Goal: Task Accomplishment & Management: Manage account settings

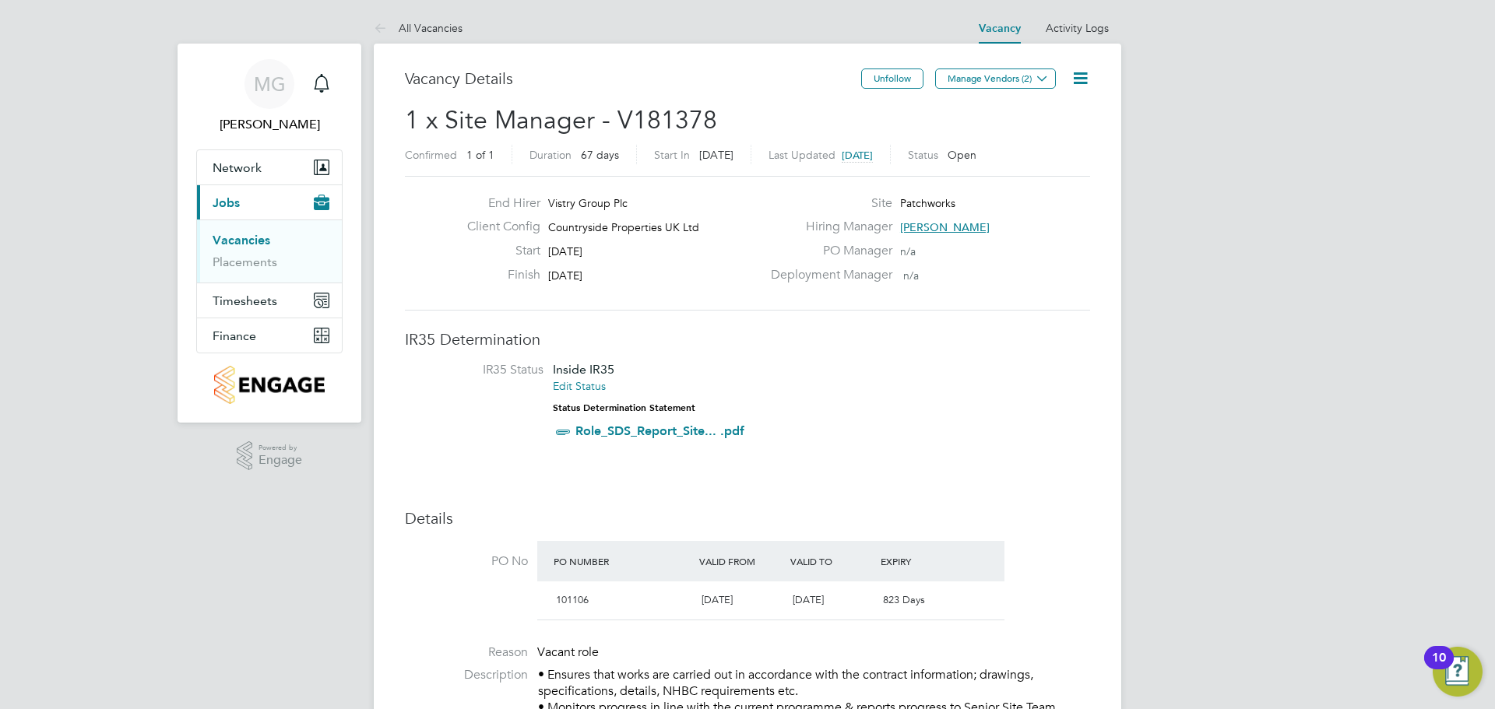
click at [1086, 77] on icon at bounding box center [1079, 77] width 19 height 19
click at [1060, 111] on li "Edit Vacancy" at bounding box center [1042, 115] width 90 height 22
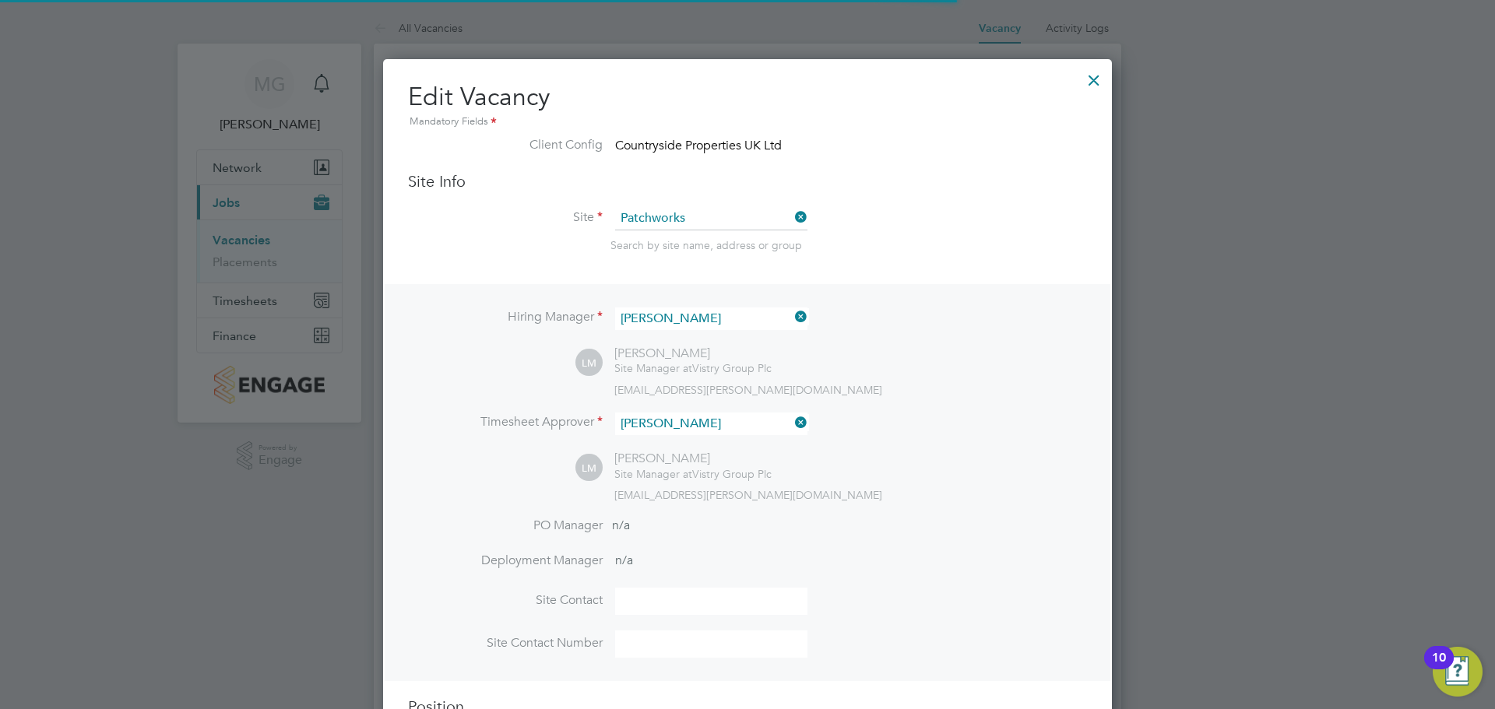
scroll to position [2055, 729]
click at [792, 318] on icon at bounding box center [792, 317] width 0 height 22
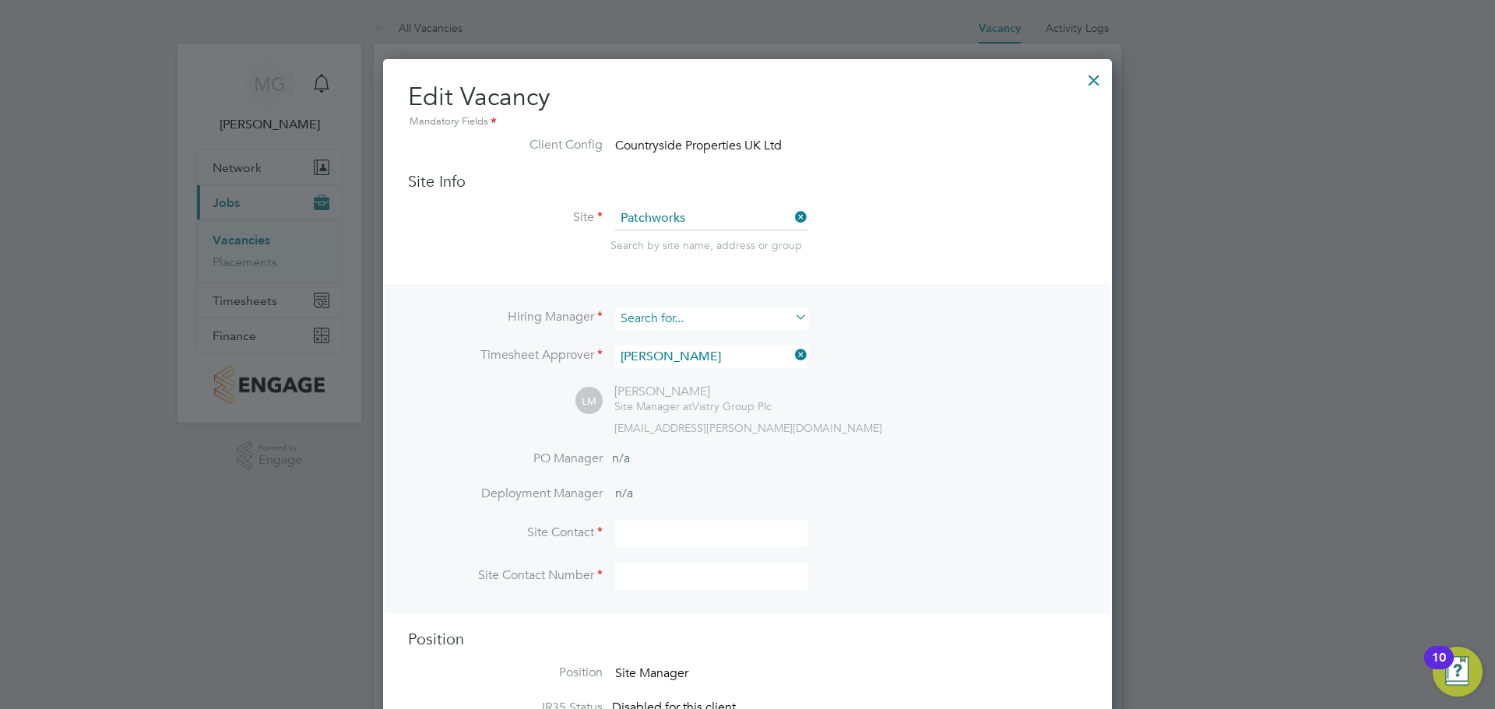
click at [734, 323] on input at bounding box center [711, 318] width 192 height 23
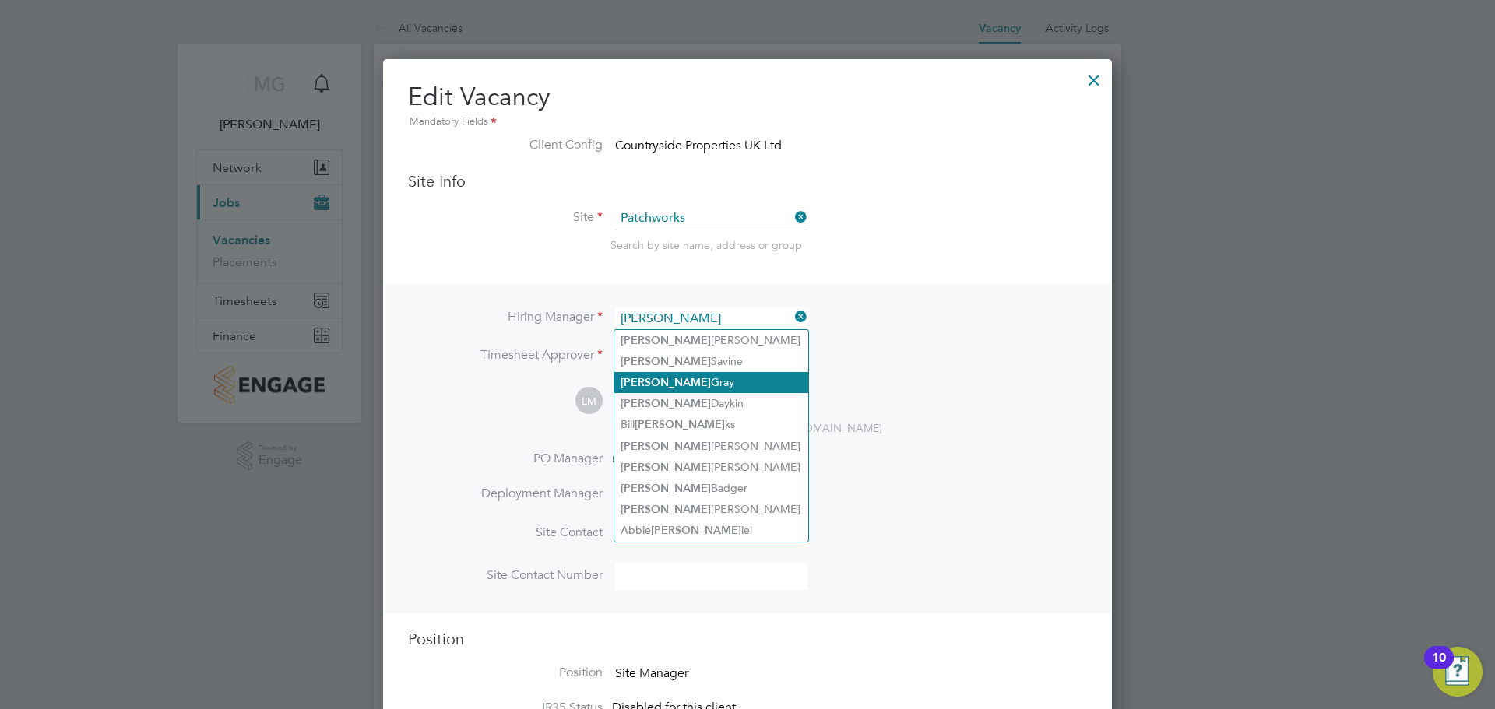
click at [683, 373] on li "[PERSON_NAME]" at bounding box center [711, 382] width 194 height 21
type input "[PERSON_NAME]"
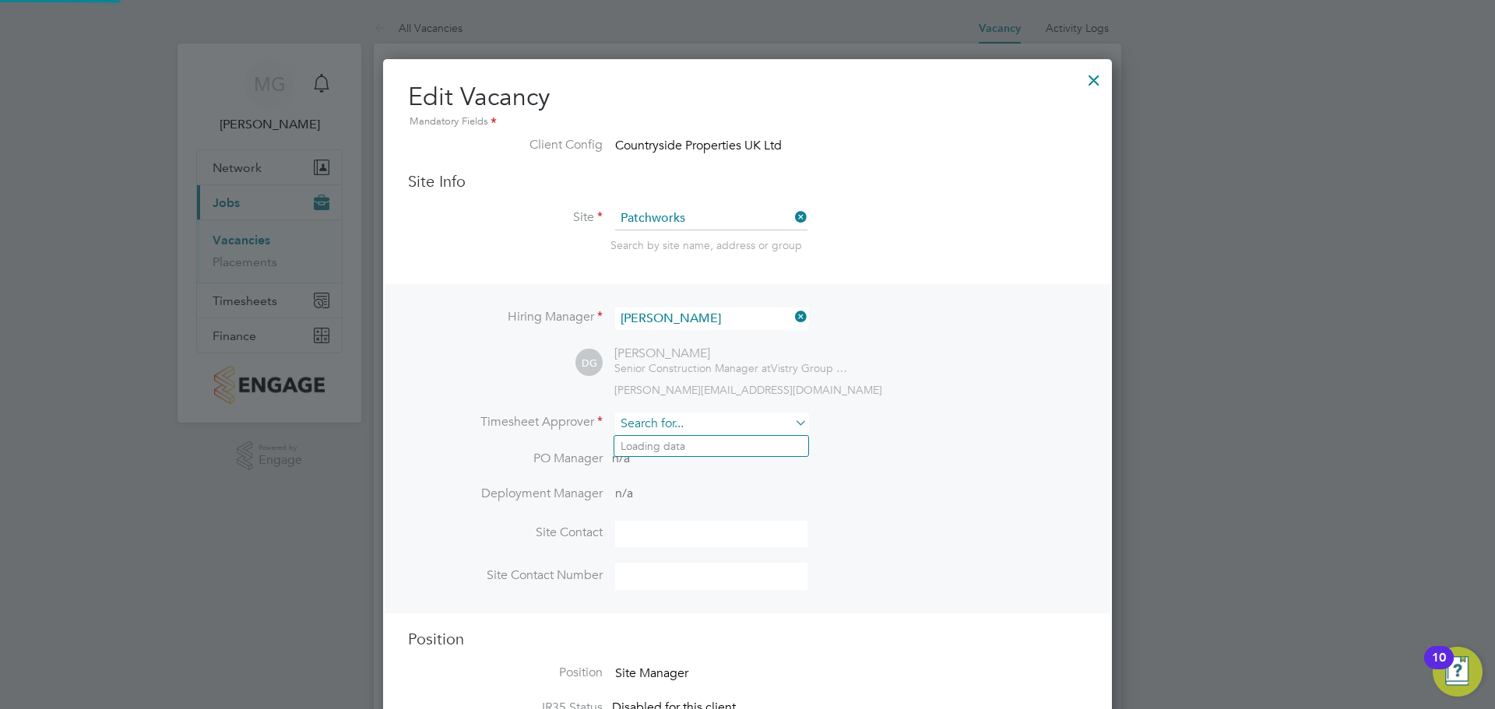
click at [789, 424] on input at bounding box center [711, 424] width 192 height 23
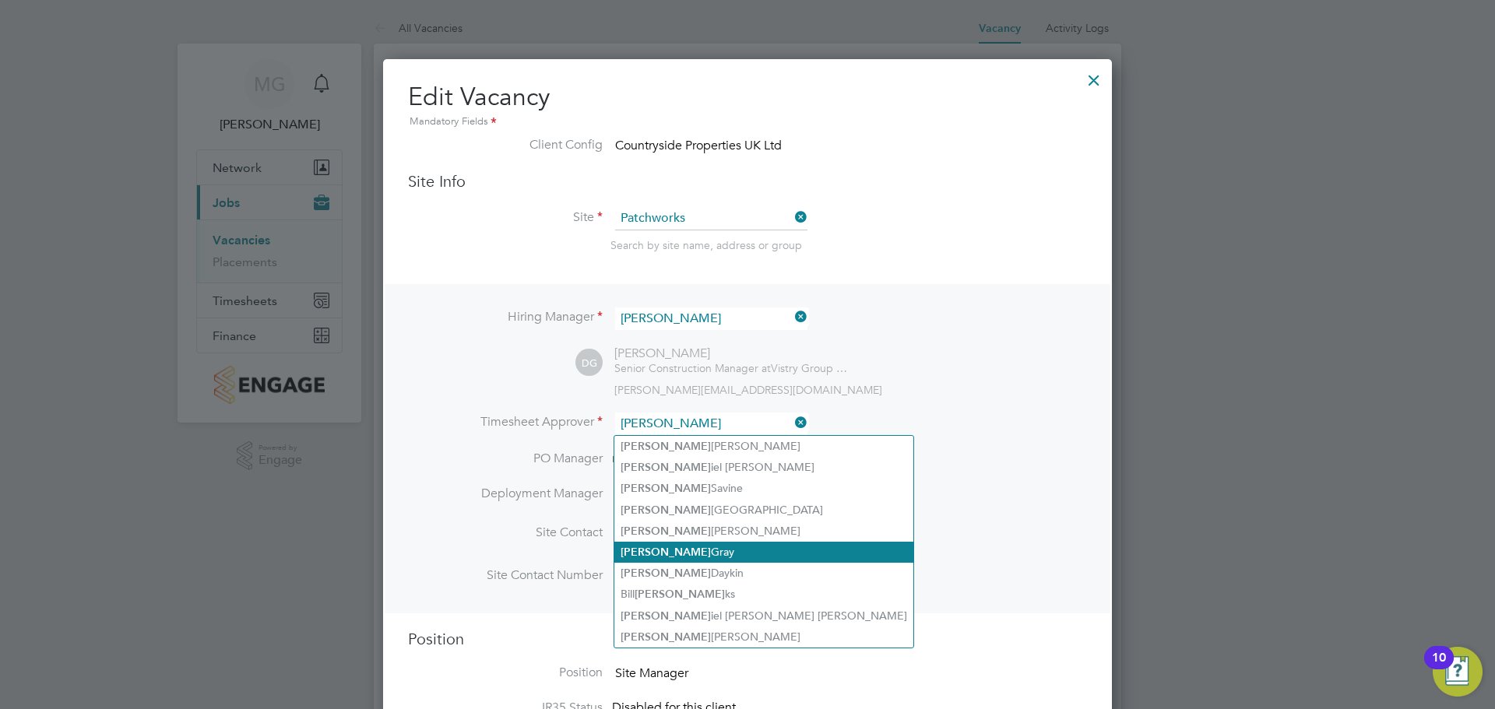
click at [674, 548] on li "[PERSON_NAME]" at bounding box center [763, 552] width 299 height 21
type input "[PERSON_NAME]"
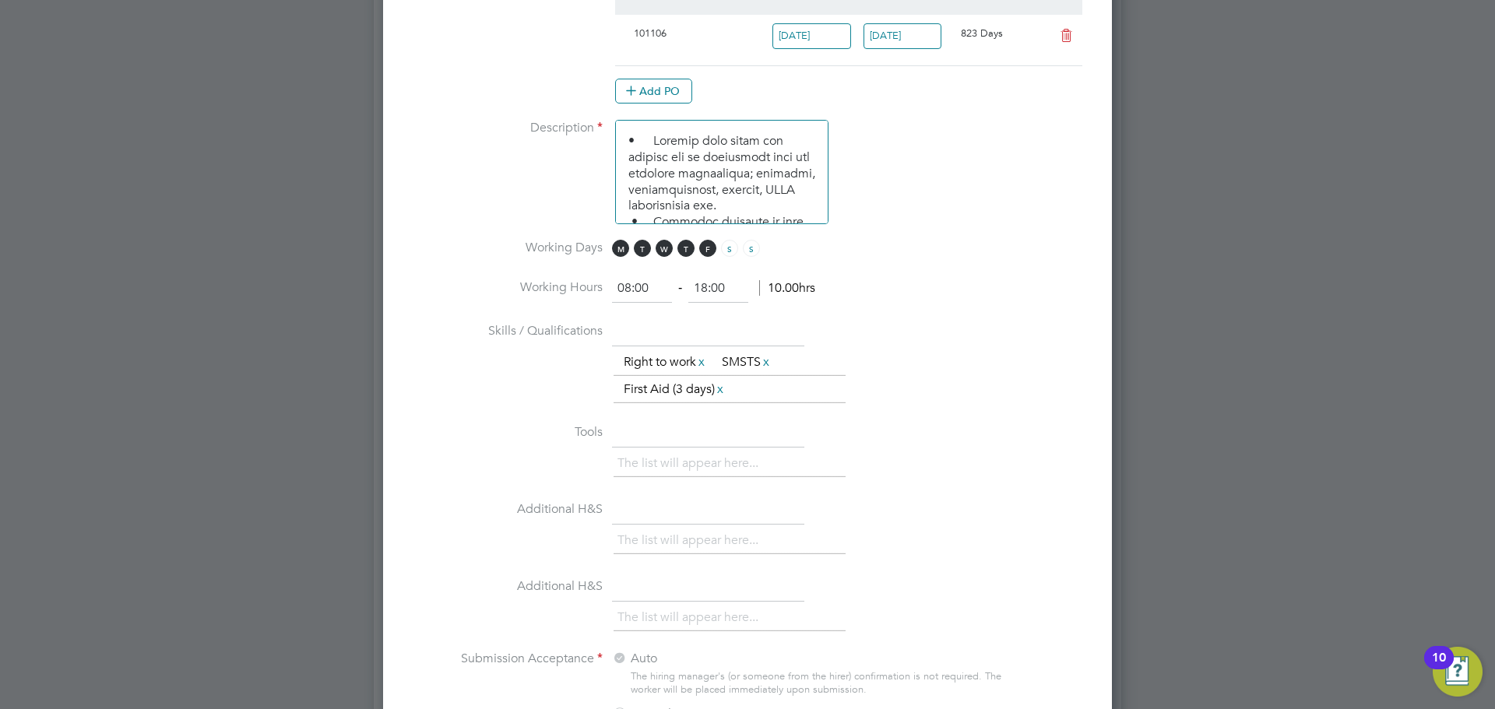
scroll to position [1635, 0]
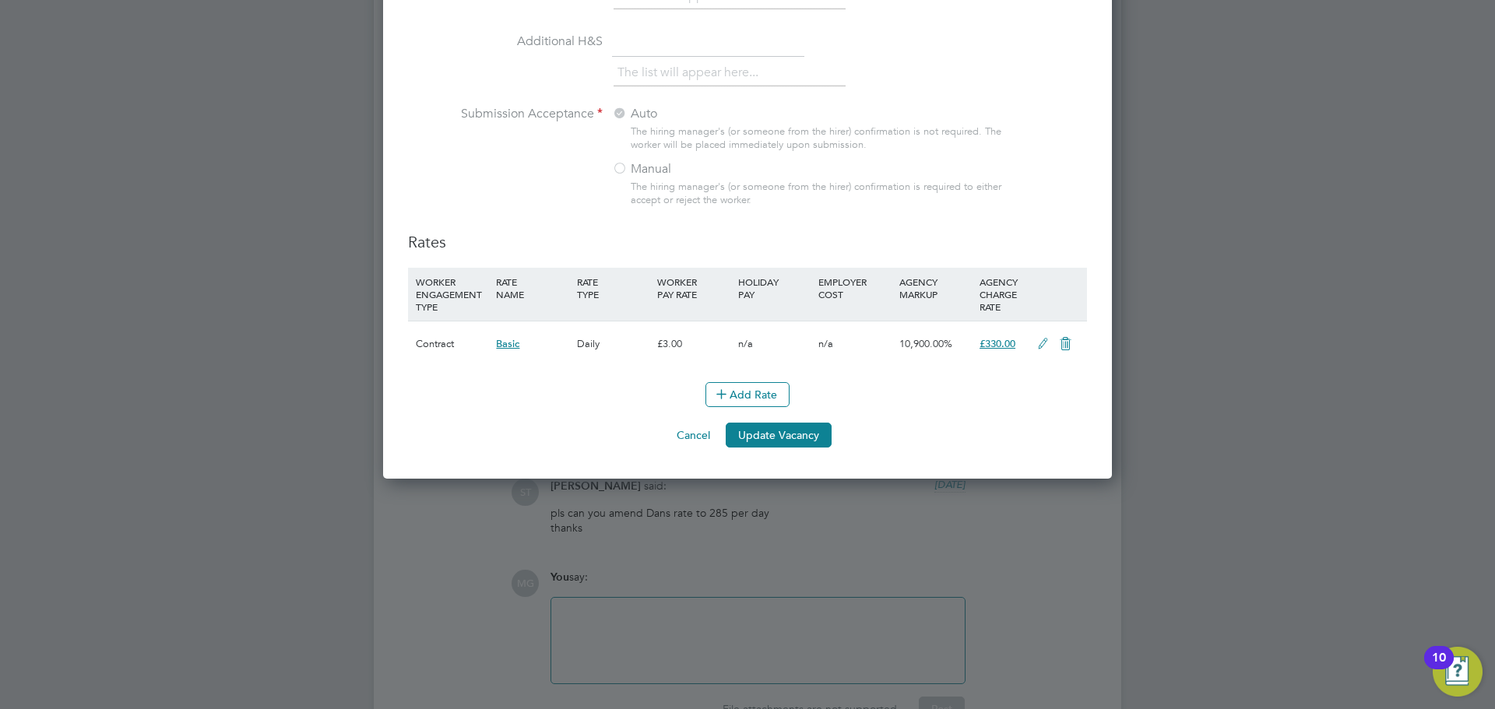
click at [1043, 346] on icon at bounding box center [1042, 344] width 19 height 12
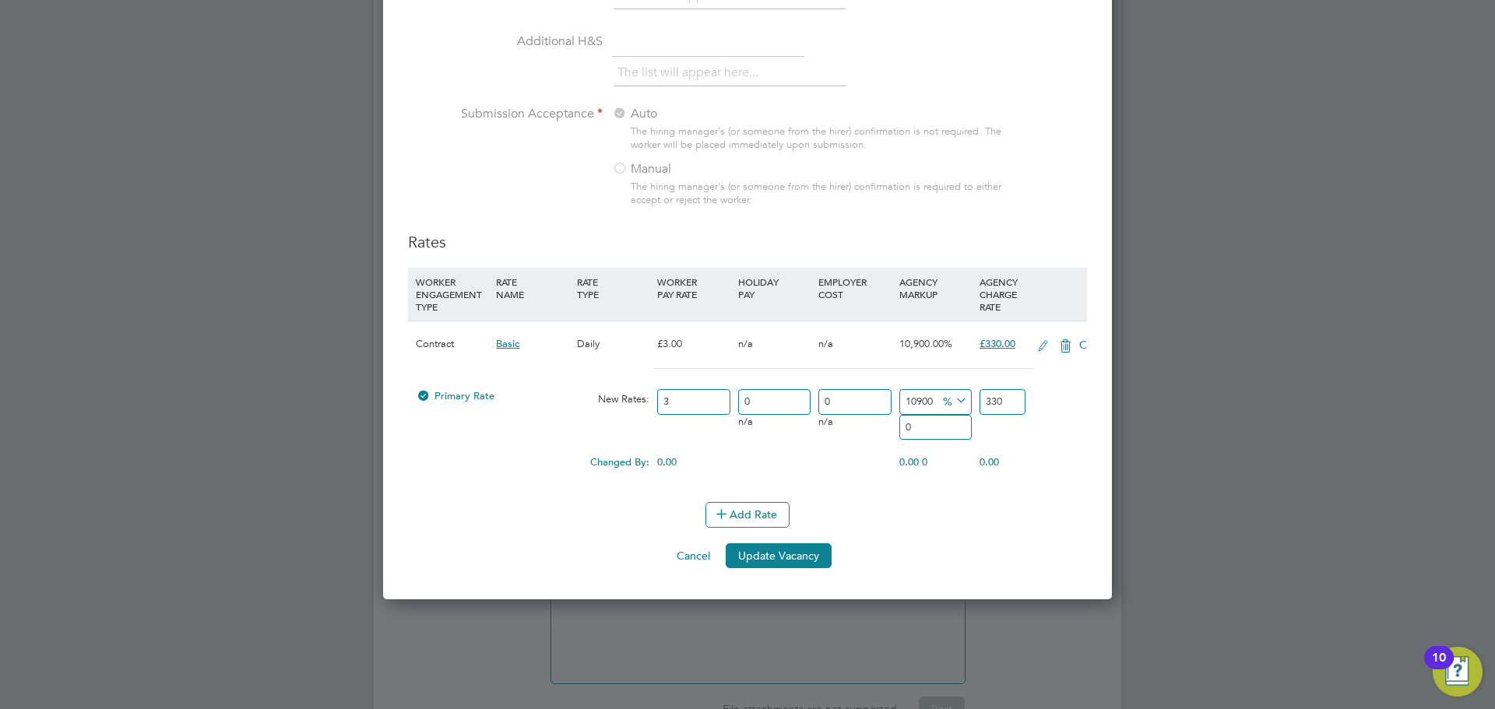
scroll to position [2150, 729]
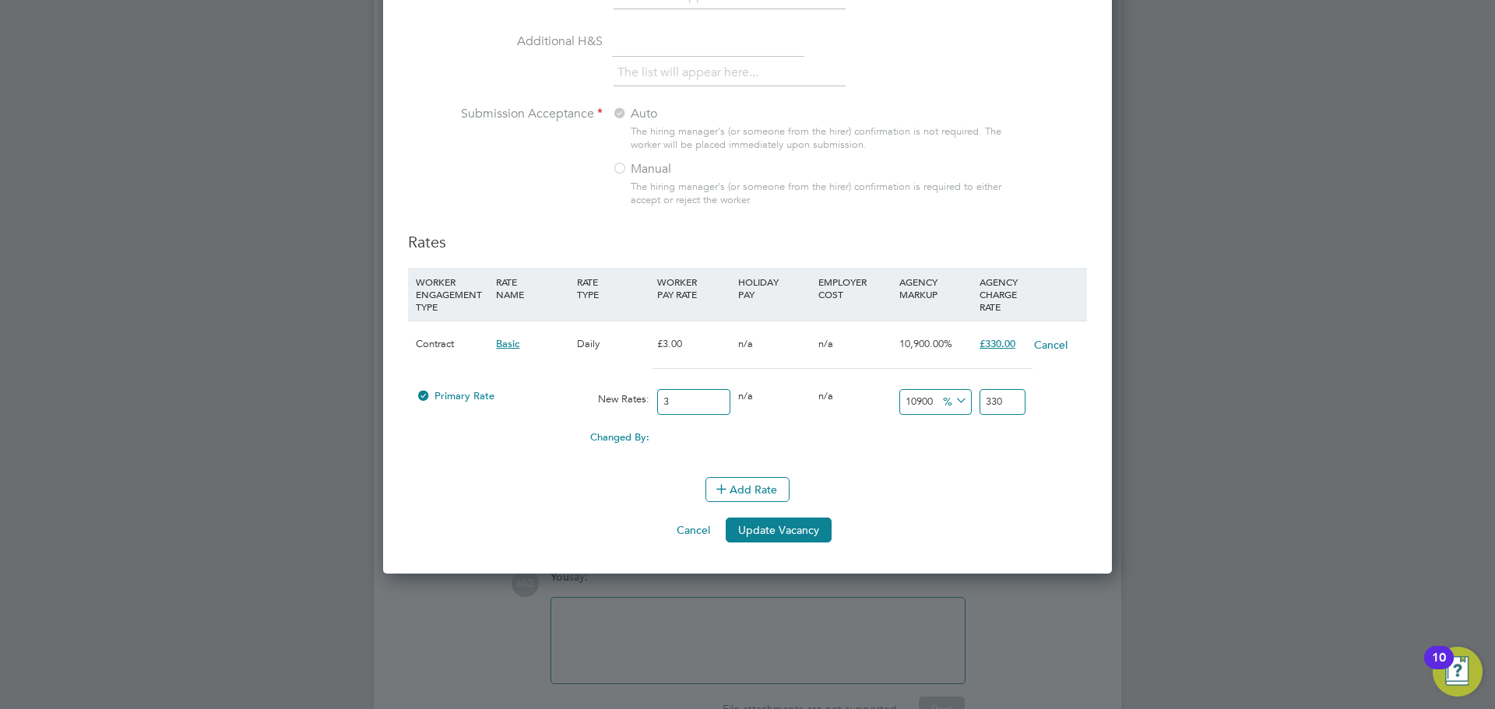
click at [689, 396] on input "3" at bounding box center [693, 402] width 72 height 26
drag, startPoint x: 708, startPoint y: 403, endPoint x: 648, endPoint y: 412, distance: 60.5
click at [648, 412] on div "Primary Rate New Rates: 3 0 n/a 0 n/a 10900 0 % 330" at bounding box center [747, 401] width 679 height 41
type input "2"
type input "220"
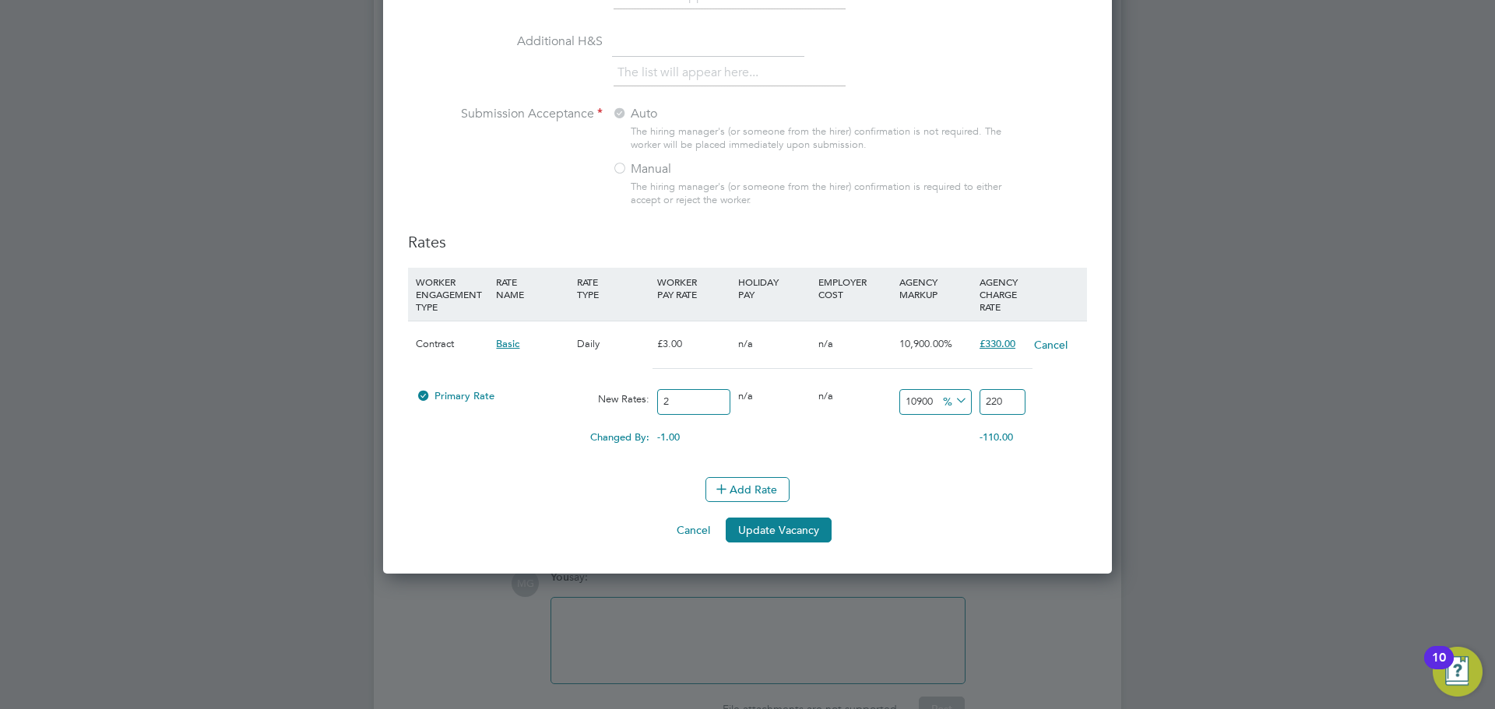
type input "28"
type input "3080"
type input "285"
type input "31350"
type input "285"
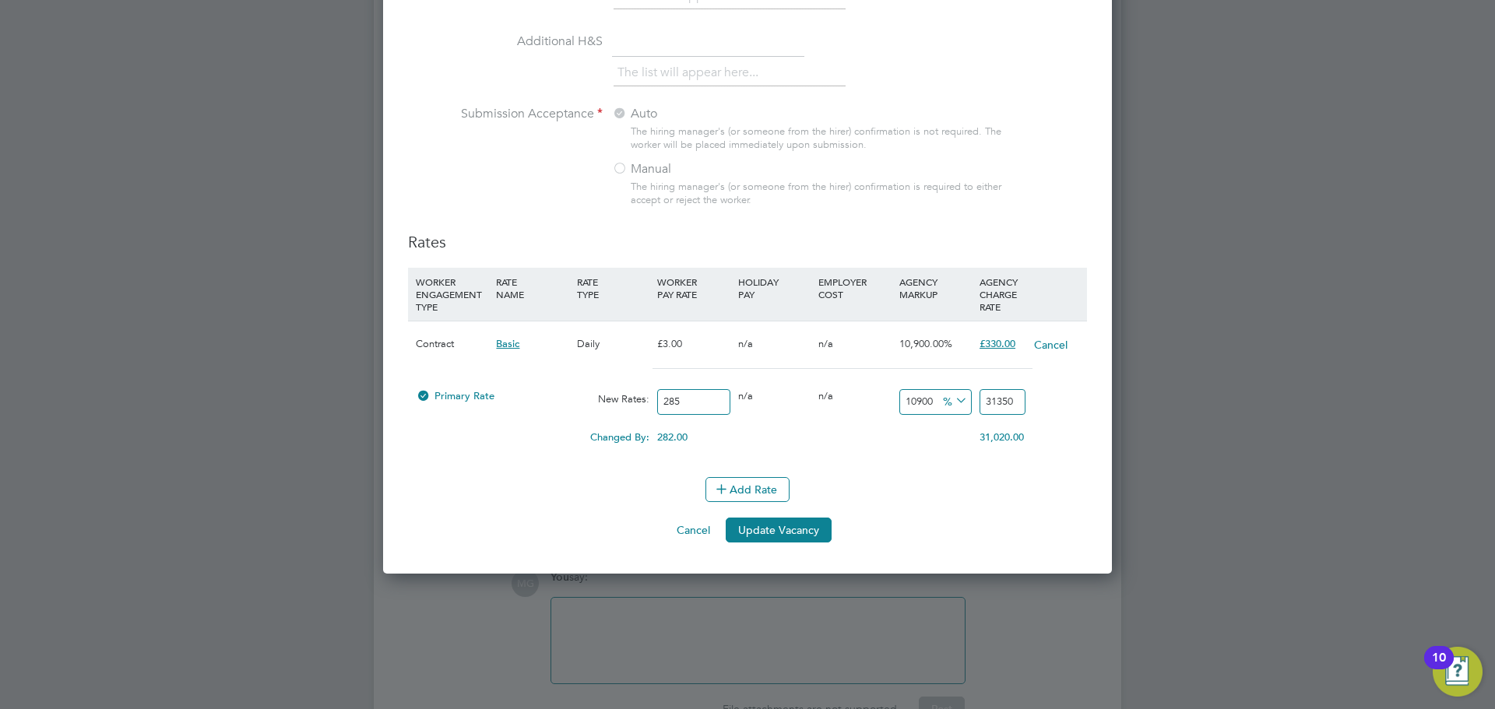
click at [761, 429] on div "0.00" at bounding box center [774, 431] width 80 height 16
click at [1006, 409] on input "31350" at bounding box center [1002, 402] width 46 height 26
type input "-98.94736842105263"
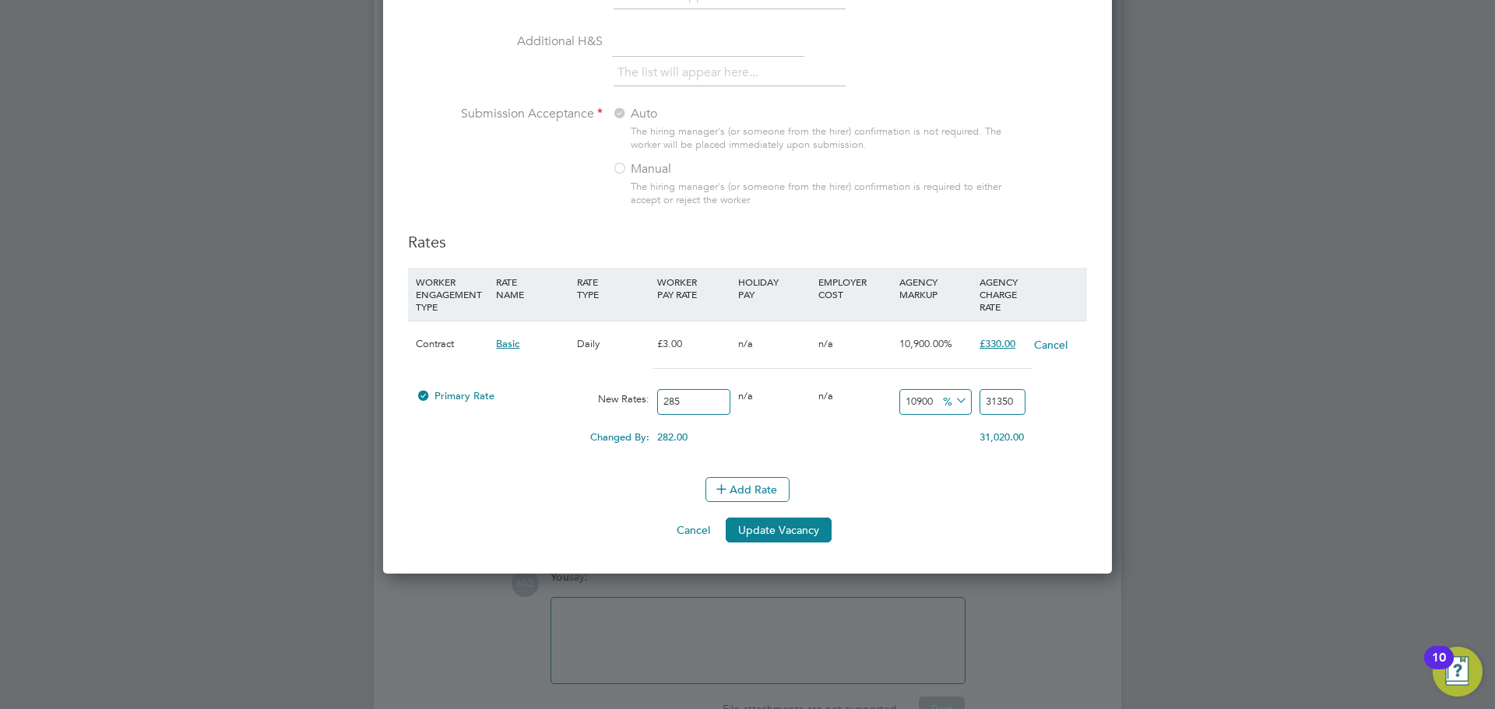
type input "3"
type input "-88.42105263157895"
type input "33"
type input "15.789473684210526"
type input "330"
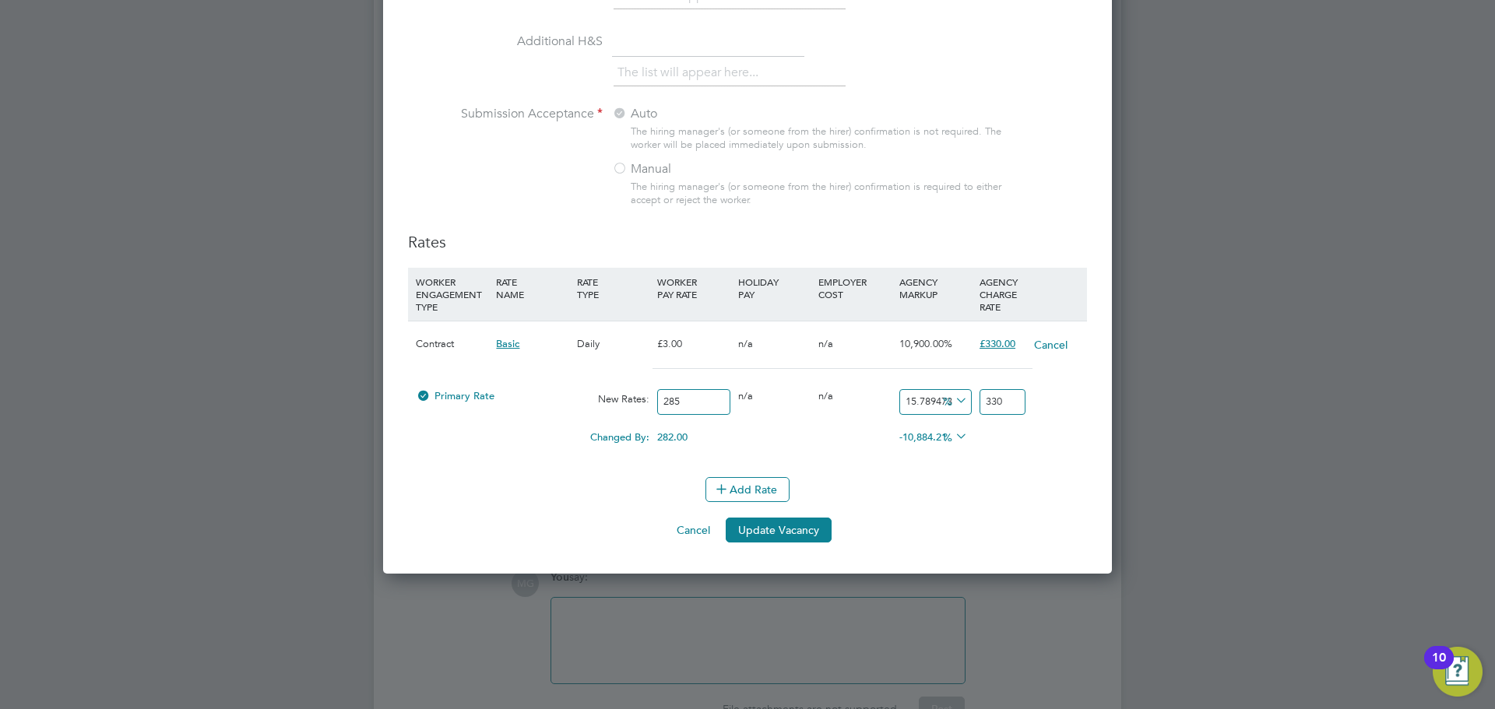
click at [1020, 497] on div "Add Rate" at bounding box center [747, 489] width 679 height 25
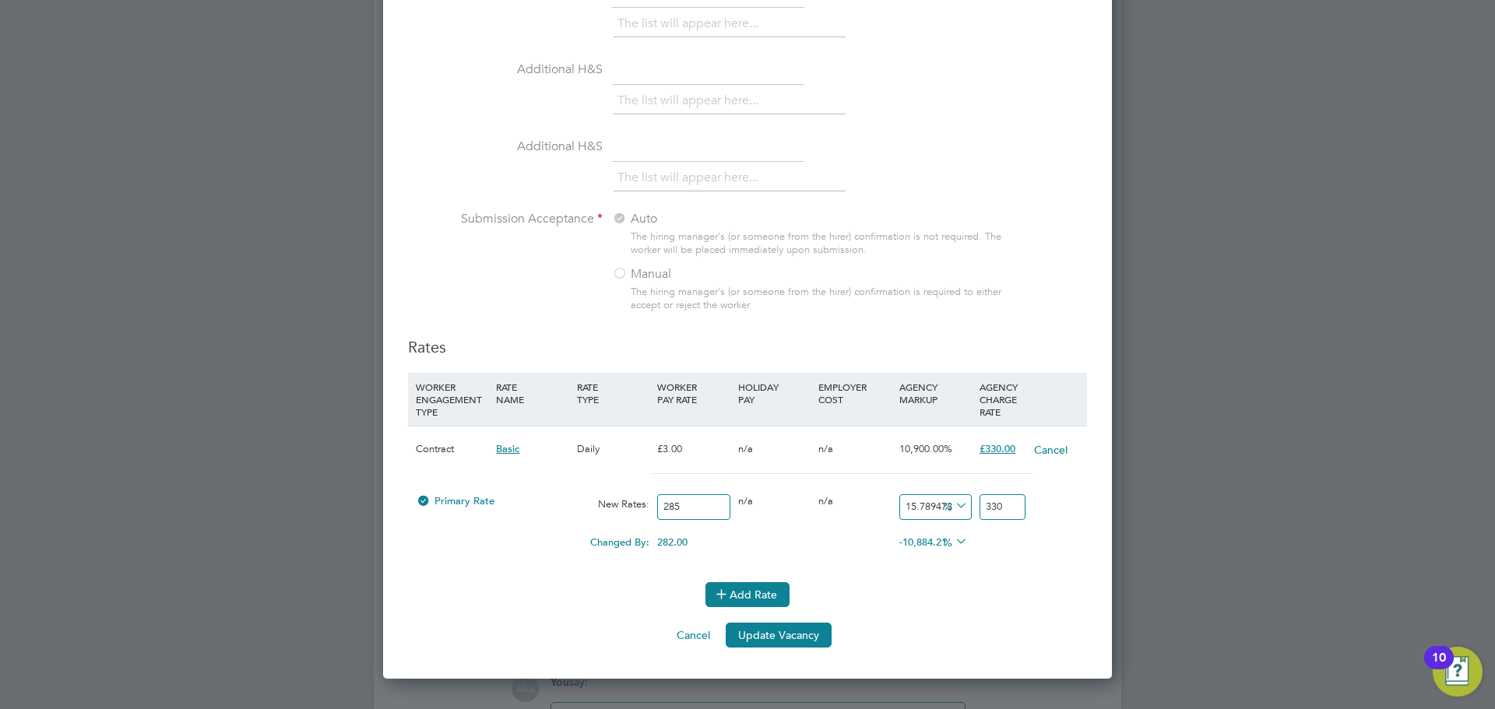
scroll to position [1557, 0]
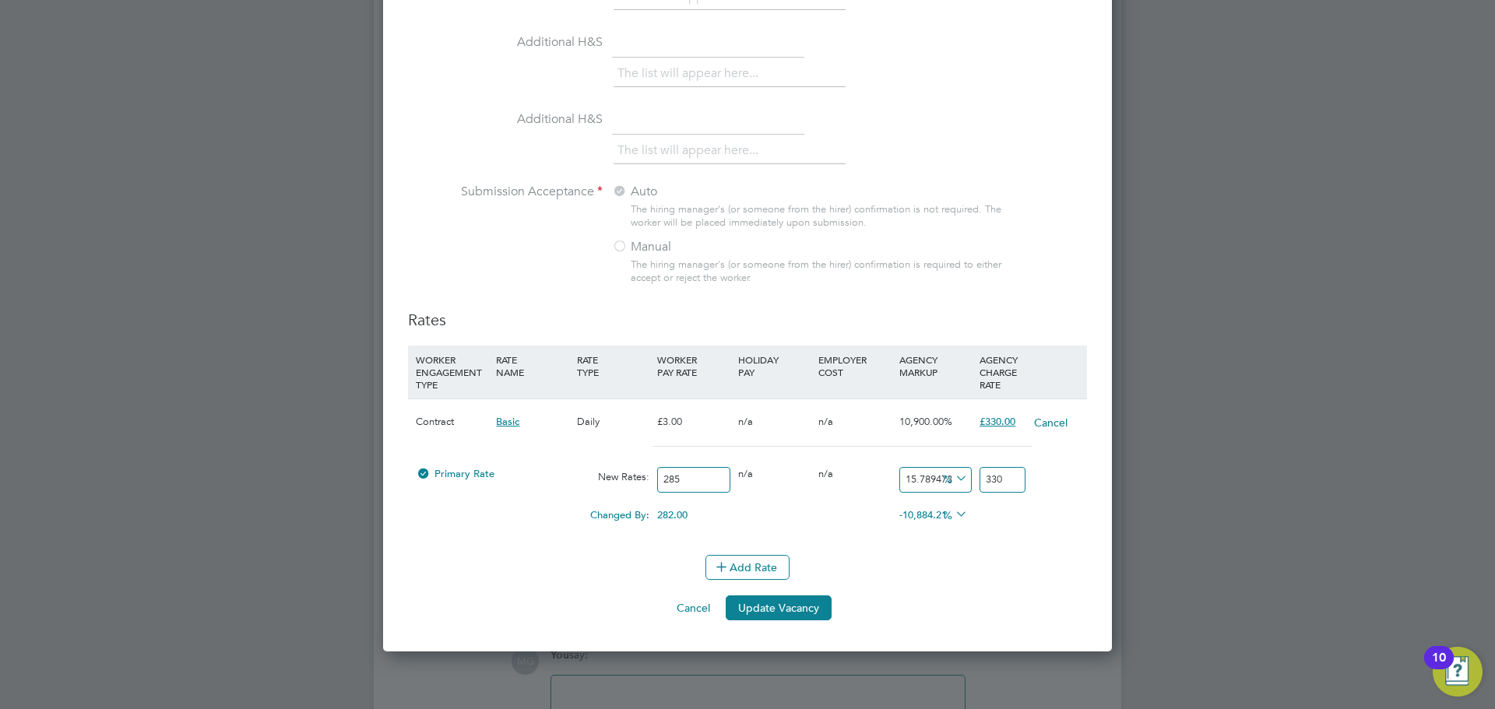
click at [699, 483] on input "285" at bounding box center [693, 480] width 72 height 26
drag, startPoint x: 704, startPoint y: 483, endPoint x: 659, endPoint y: 495, distance: 46.8
click at [659, 495] on div "285" at bounding box center [693, 479] width 80 height 41
type input "3"
type input "3.473684210526316"
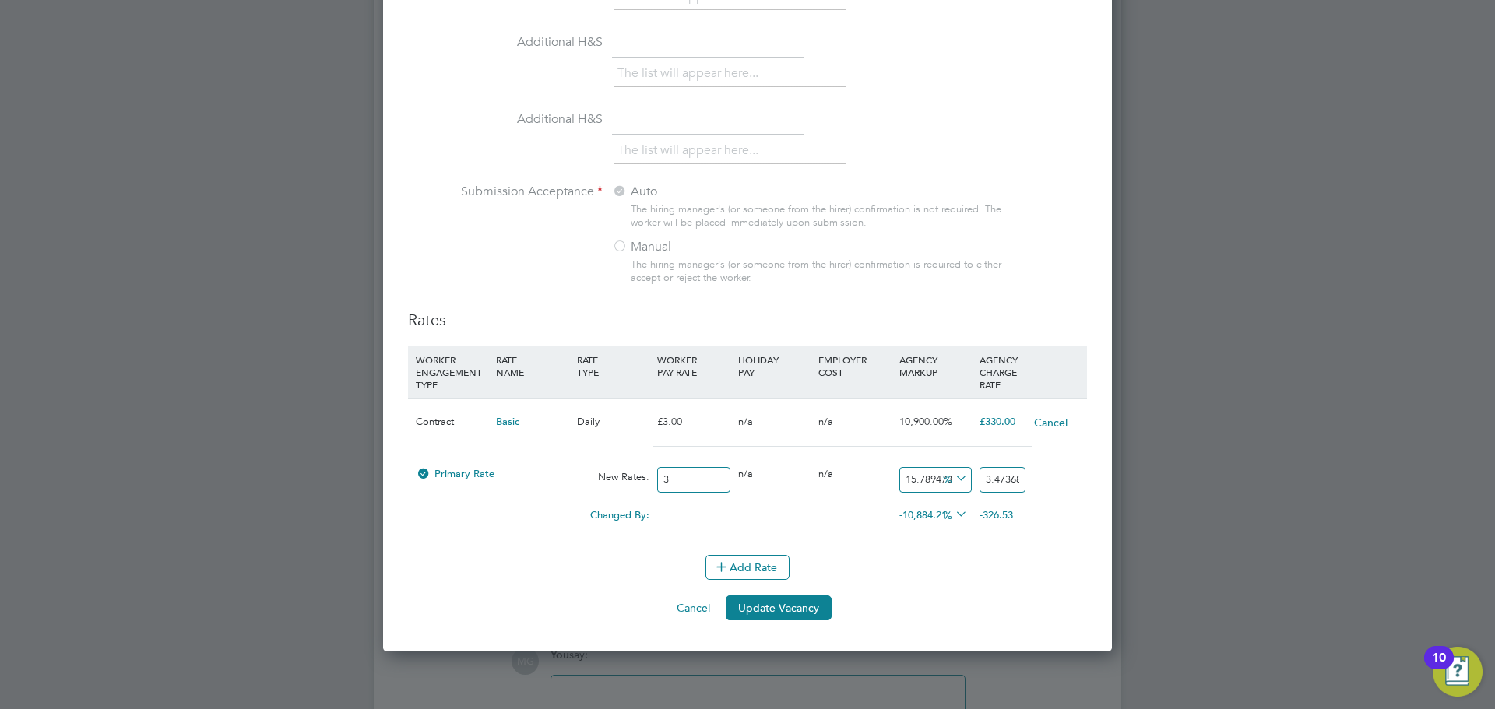
type input "33"
type input "38.21052631578947"
type input "330"
type input "382.10526315789474"
type input "330"
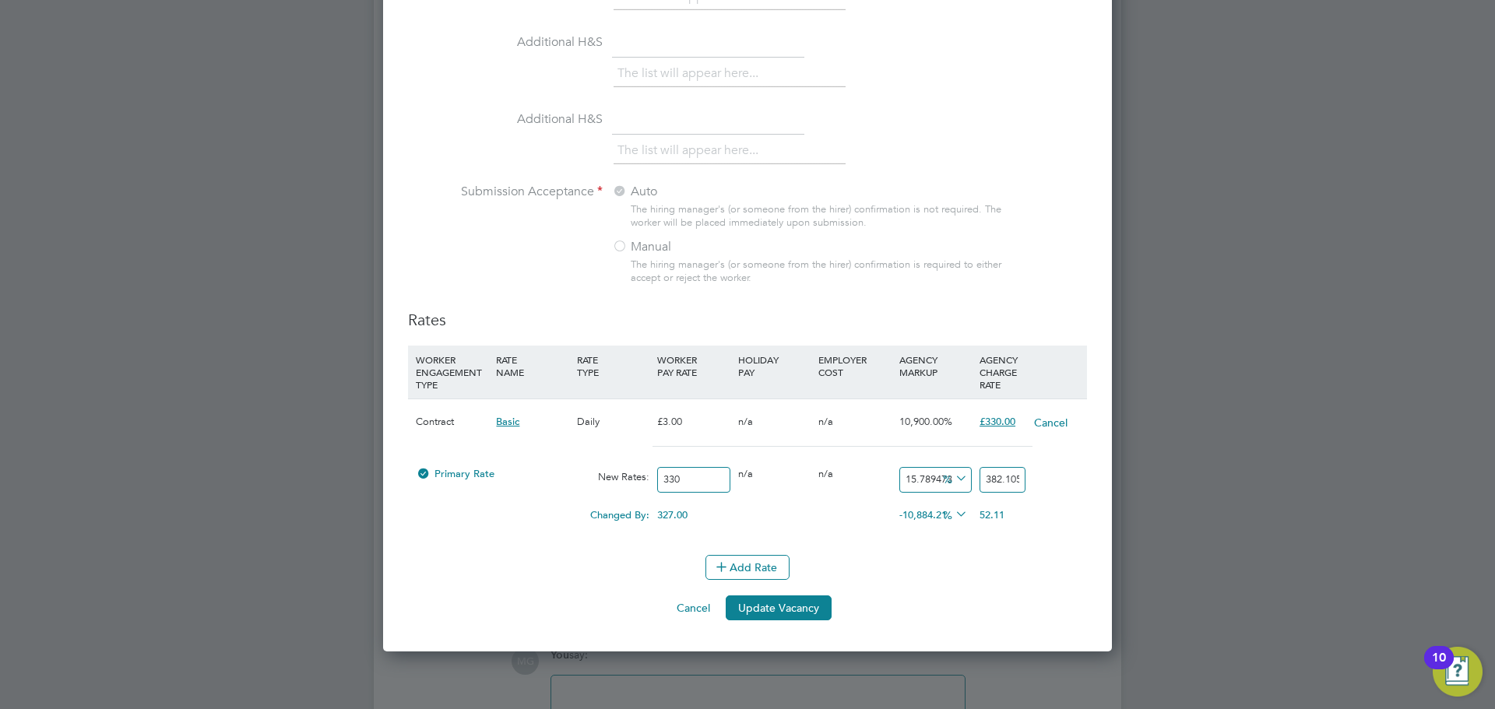
click at [1012, 545] on li "WORKER ENGAGEMENT TYPE RATE NAME RATE TYPE WORKER PAY RATE HOLIDAY PAY EMPLOYER…" at bounding box center [747, 450] width 679 height 209
click at [947, 479] on span "%" at bounding box center [953, 477] width 32 height 17
click at [945, 479] on span "%" at bounding box center [953, 477] width 32 height 17
click at [919, 486] on input "15.789473684210526" at bounding box center [935, 480] width 72 height 26
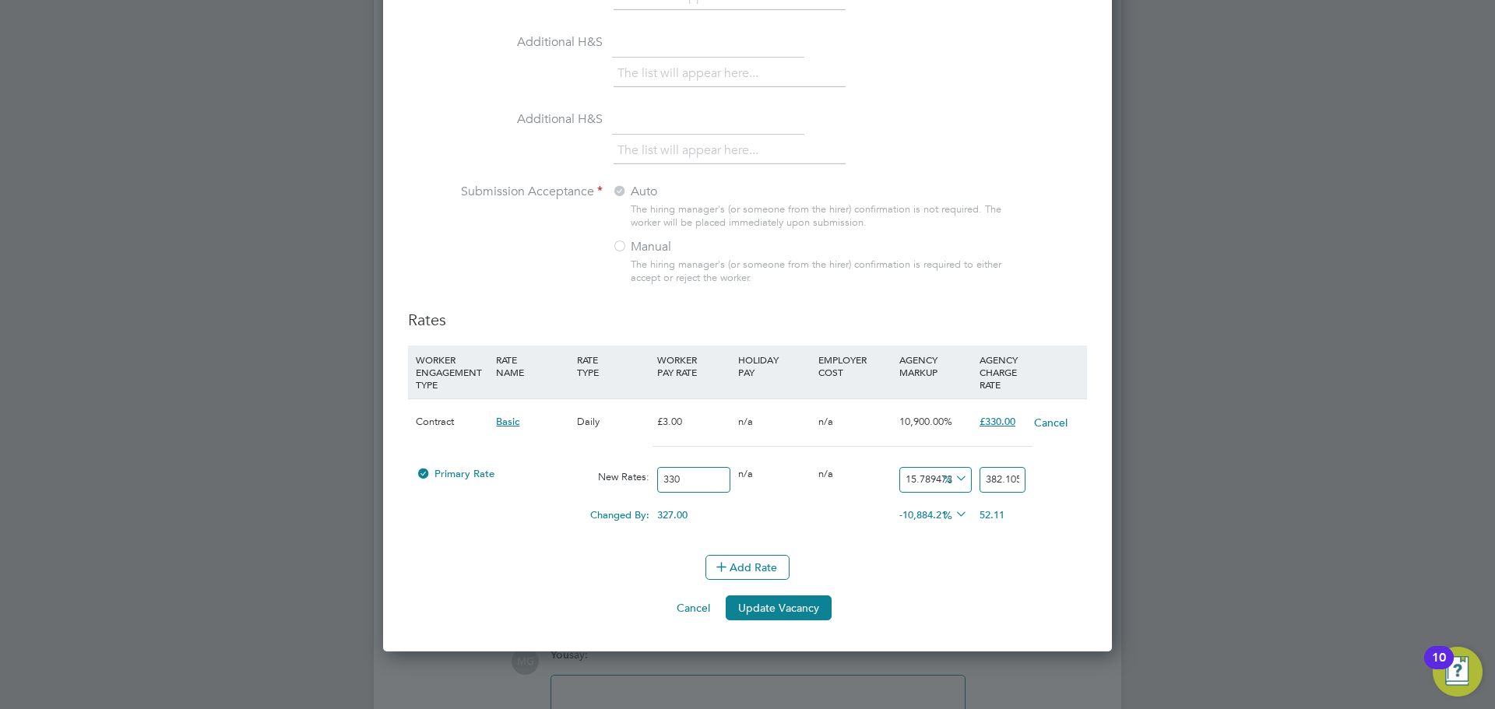
click at [919, 486] on input "15.789473684210526" at bounding box center [935, 480] width 72 height 26
type input "0"
type input "330"
type input "0"
click at [922, 537] on div "Changed By: 327.00 0.00 0.00 -10,900.00 -327 % 0.00" at bounding box center [747, 520] width 679 height 39
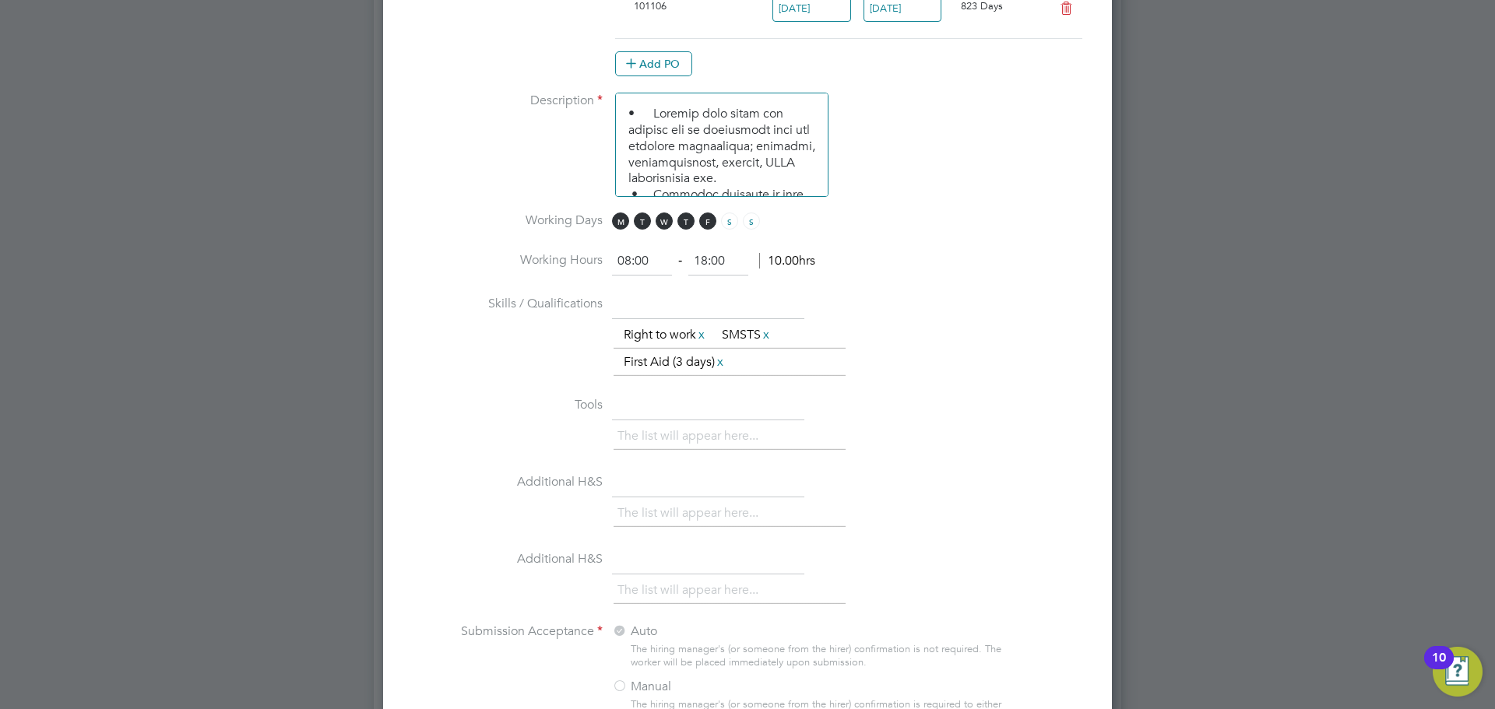
scroll to position [1090, 0]
